Goal: Transaction & Acquisition: Purchase product/service

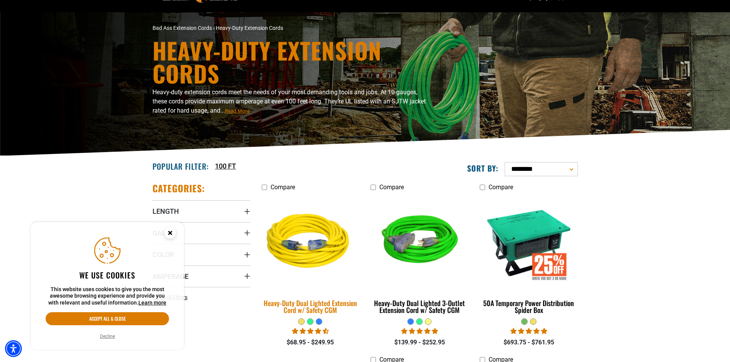
click at [327, 236] on img at bounding box center [310, 242] width 107 height 98
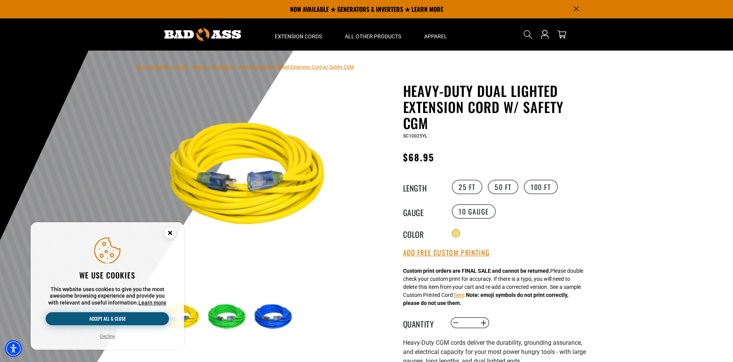
click at [122, 313] on button "Accept all & close" at bounding box center [107, 318] width 123 height 13
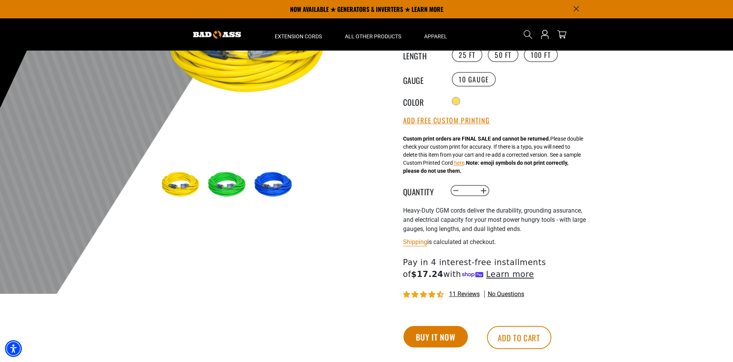
scroll to position [115, 0]
